Goal: Information Seeking & Learning: Learn about a topic

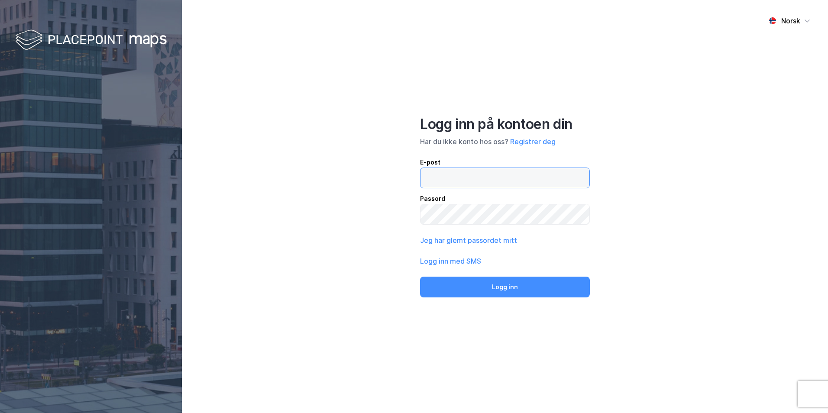
click at [470, 174] on input "email" at bounding box center [504, 178] width 169 height 20
type input "[EMAIL_ADDRESS][DOMAIN_NAME]"
click at [420, 277] on button "Logg inn" at bounding box center [505, 287] width 170 height 21
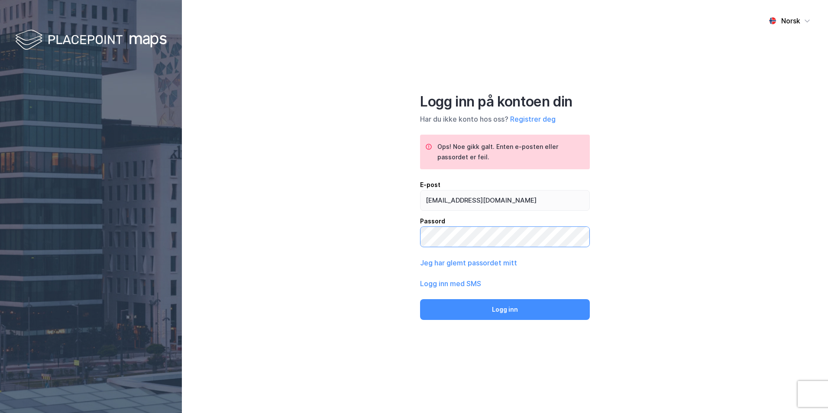
click at [408, 230] on div "Norsk Logg inn på kontoen din Har du ikke konto hos oss? Registrer deg Ops! Noe…" at bounding box center [505, 206] width 646 height 413
click at [420, 299] on button "Logg inn" at bounding box center [505, 309] width 170 height 21
drag, startPoint x: 513, startPoint y: 317, endPoint x: 517, endPoint y: 309, distance: 9.1
click at [515, 313] on button "Logg inn" at bounding box center [505, 309] width 170 height 21
drag, startPoint x: 490, startPoint y: 200, endPoint x: 500, endPoint y: 200, distance: 10.4
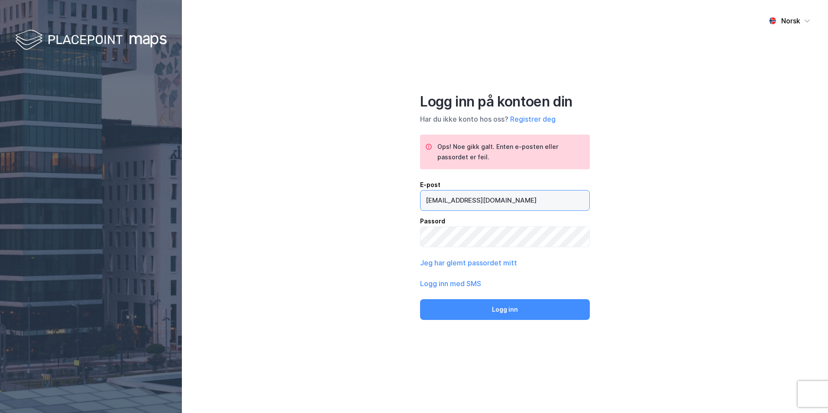
click at [492, 201] on input "[EMAIL_ADDRESS][DOMAIN_NAME]" at bounding box center [504, 201] width 169 height 20
drag, startPoint x: 526, startPoint y: 197, endPoint x: 513, endPoint y: 197, distance: 13.4
click at [516, 200] on input "[EMAIL_ADDRESS][DOMAIN_NAME]" at bounding box center [504, 201] width 169 height 20
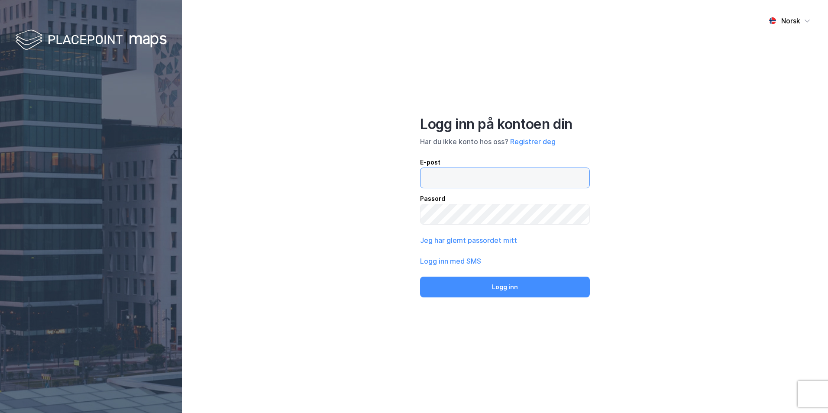
click at [475, 182] on input "email" at bounding box center [504, 178] width 169 height 20
click at [463, 241] on button "Jeg har glemt passordet mitt" at bounding box center [468, 240] width 97 height 10
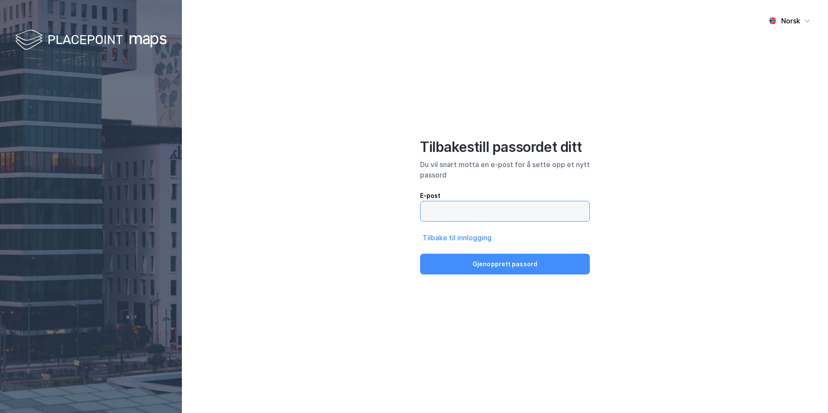
click at [435, 210] on input "email" at bounding box center [504, 211] width 169 height 20
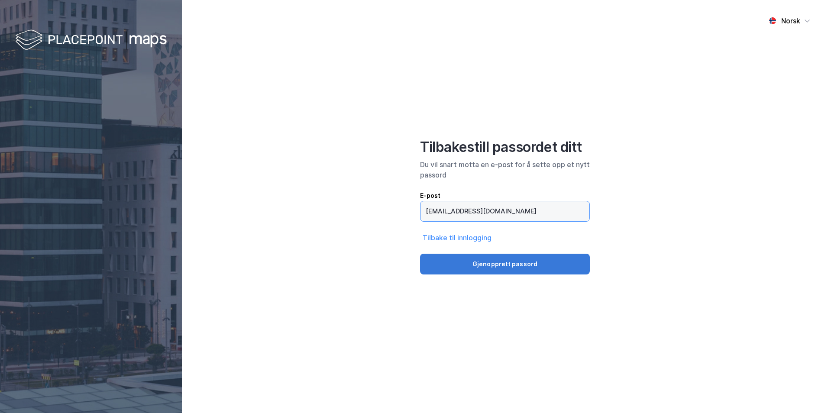
type input "[EMAIL_ADDRESS][DOMAIN_NAME]"
click at [500, 269] on button "Gjenopprett passord" at bounding box center [505, 264] width 170 height 21
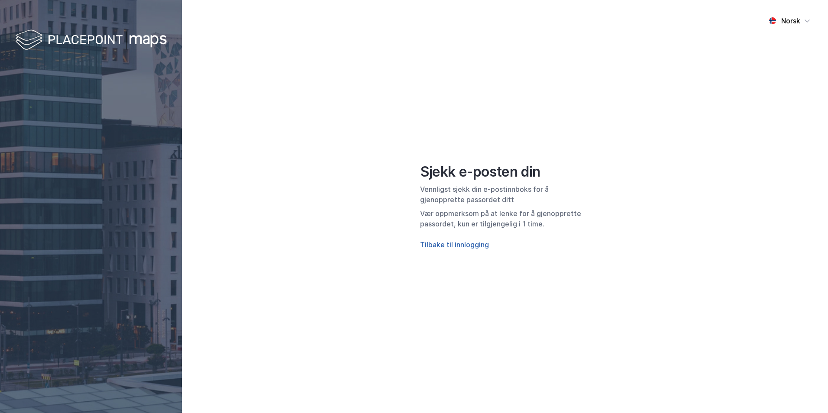
click at [454, 246] on button "Tilbake til innlogging" at bounding box center [454, 244] width 69 height 10
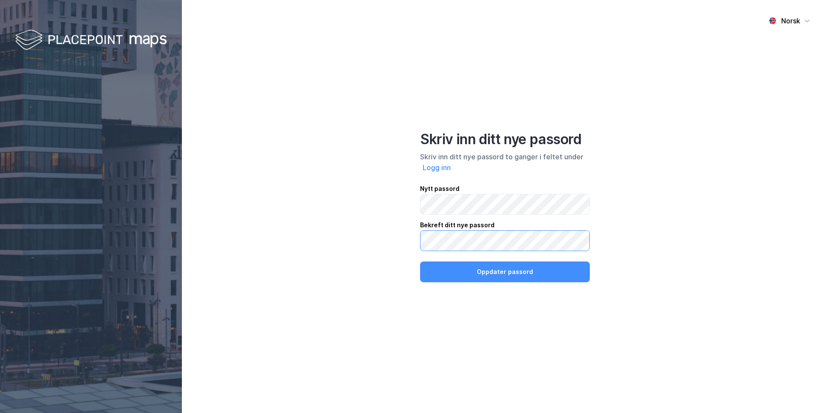
click button "Oppdater passord" at bounding box center [505, 272] width 170 height 21
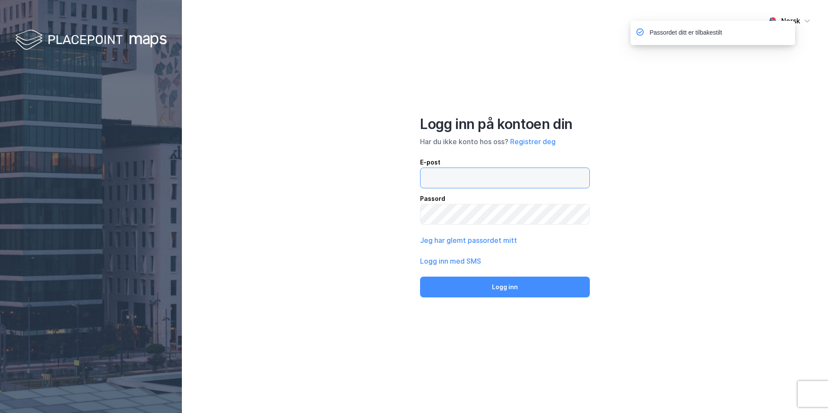
click at [482, 181] on input "email" at bounding box center [504, 178] width 169 height 20
type input "[EMAIL_ADDRESS][DOMAIN_NAME]"
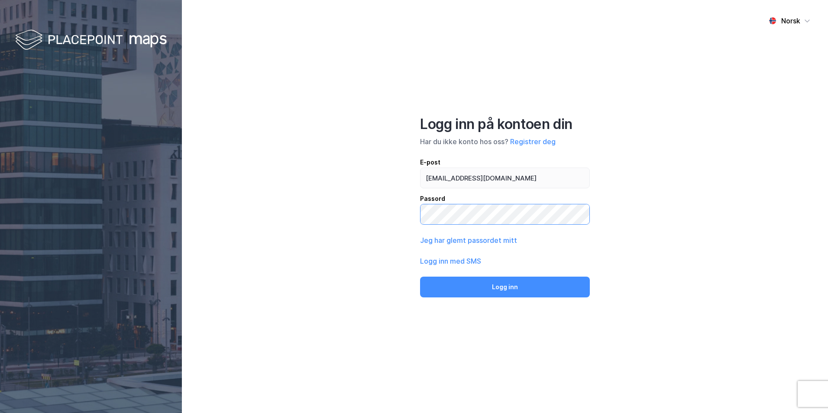
click at [420, 277] on button "Logg inn" at bounding box center [505, 287] width 170 height 21
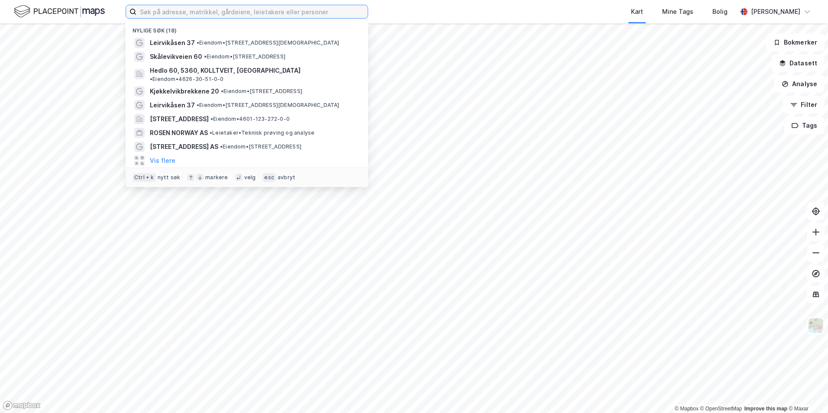
click at [290, 10] on input at bounding box center [251, 11] width 231 height 13
paste input "Hardangerfjordvegen 75"
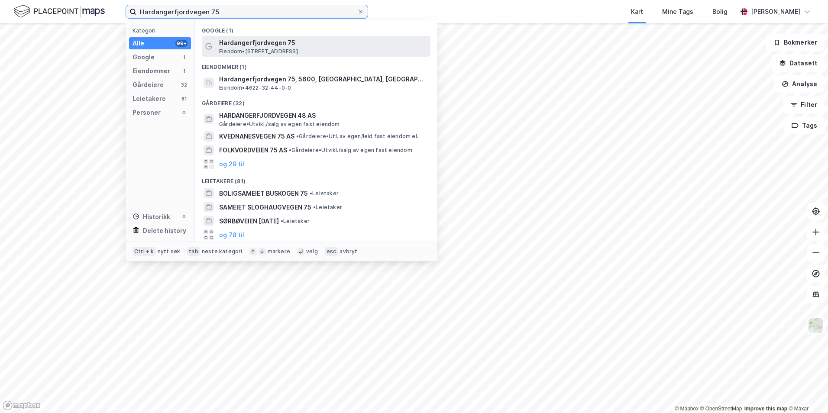
type input "Hardangerfjordvegen 75"
click at [244, 43] on span "Hardangerfjordvegen 75" at bounding box center [323, 43] width 208 height 10
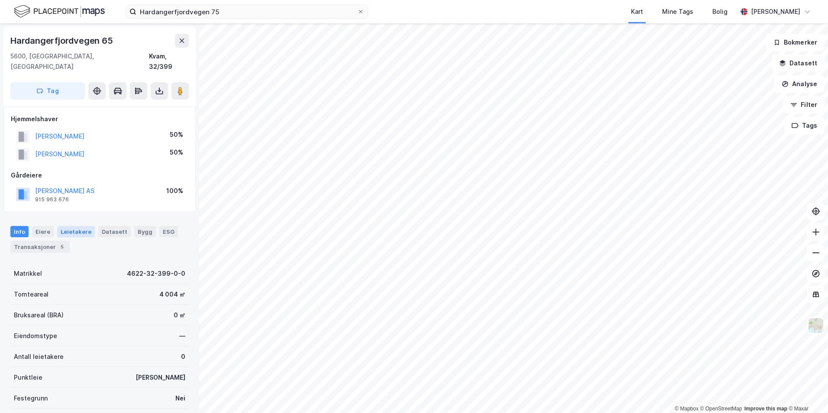
click at [78, 226] on div "Leietakere" at bounding box center [76, 231] width 38 height 11
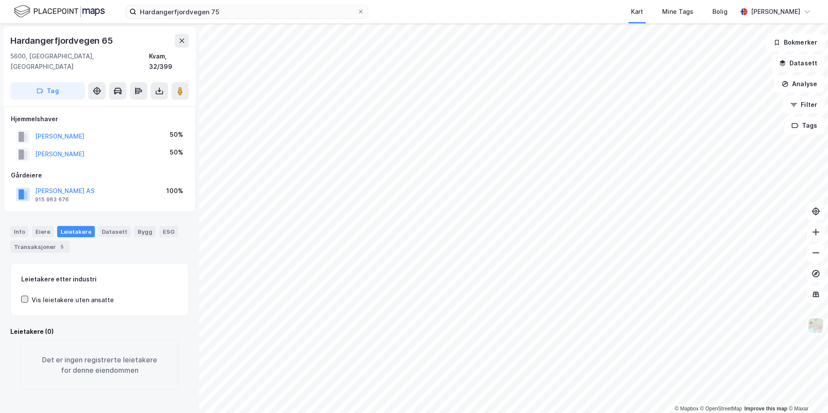
click at [26, 296] on icon at bounding box center [25, 299] width 6 height 6
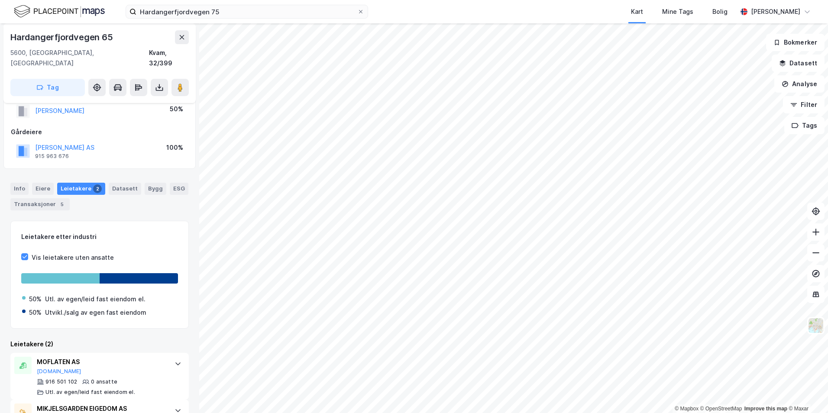
scroll to position [77, 0]
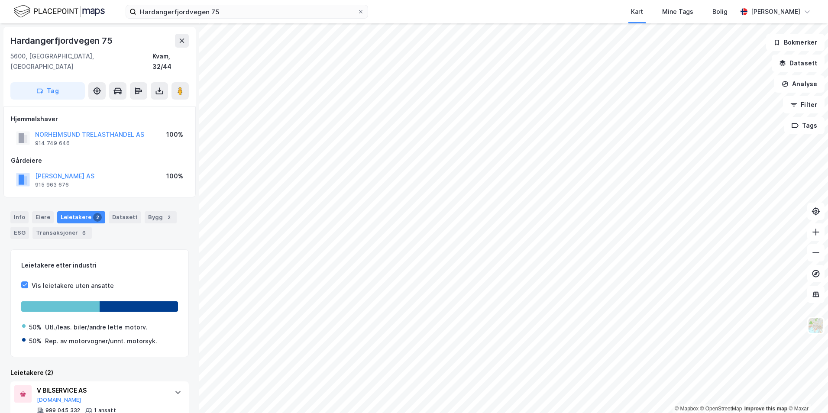
scroll to position [62, 0]
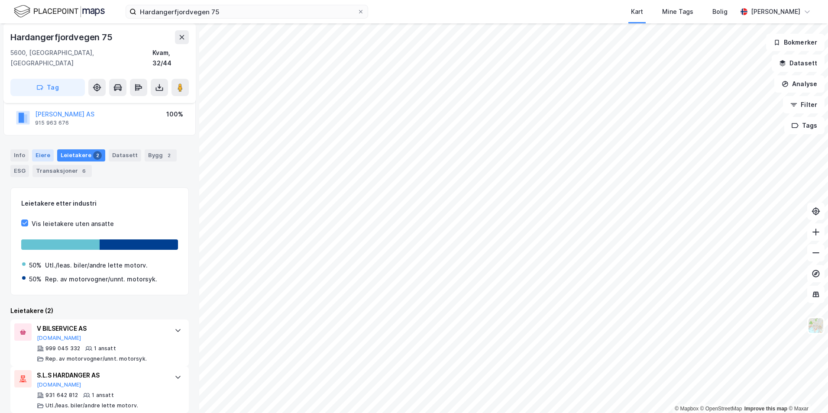
click at [35, 149] on div "Eiere" at bounding box center [43, 155] width 22 height 12
